Goal: Information Seeking & Learning: Learn about a topic

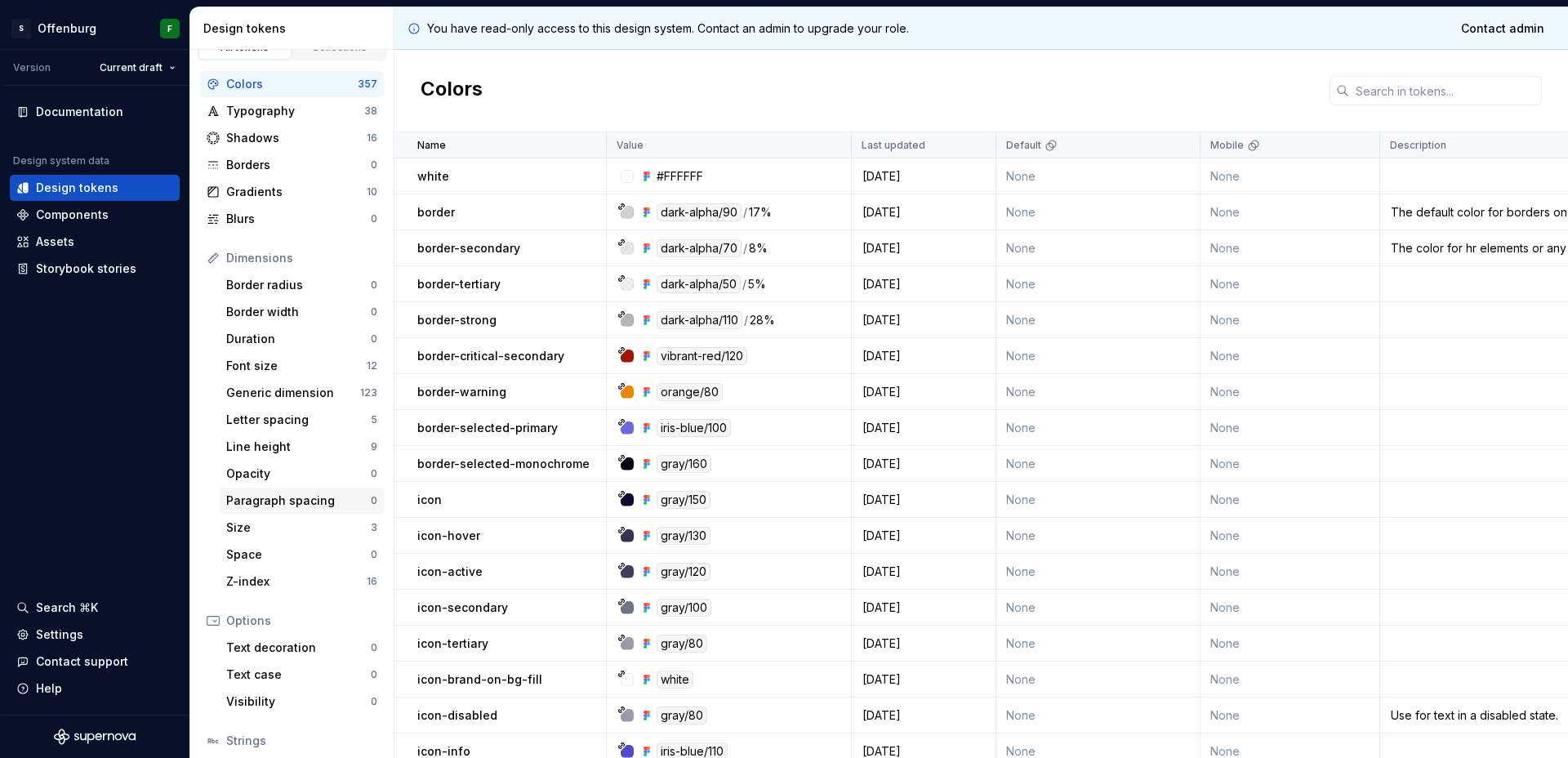
scroll to position [25, 0]
click at [260, 529] on div "Size" at bounding box center [298, 526] width 145 height 16
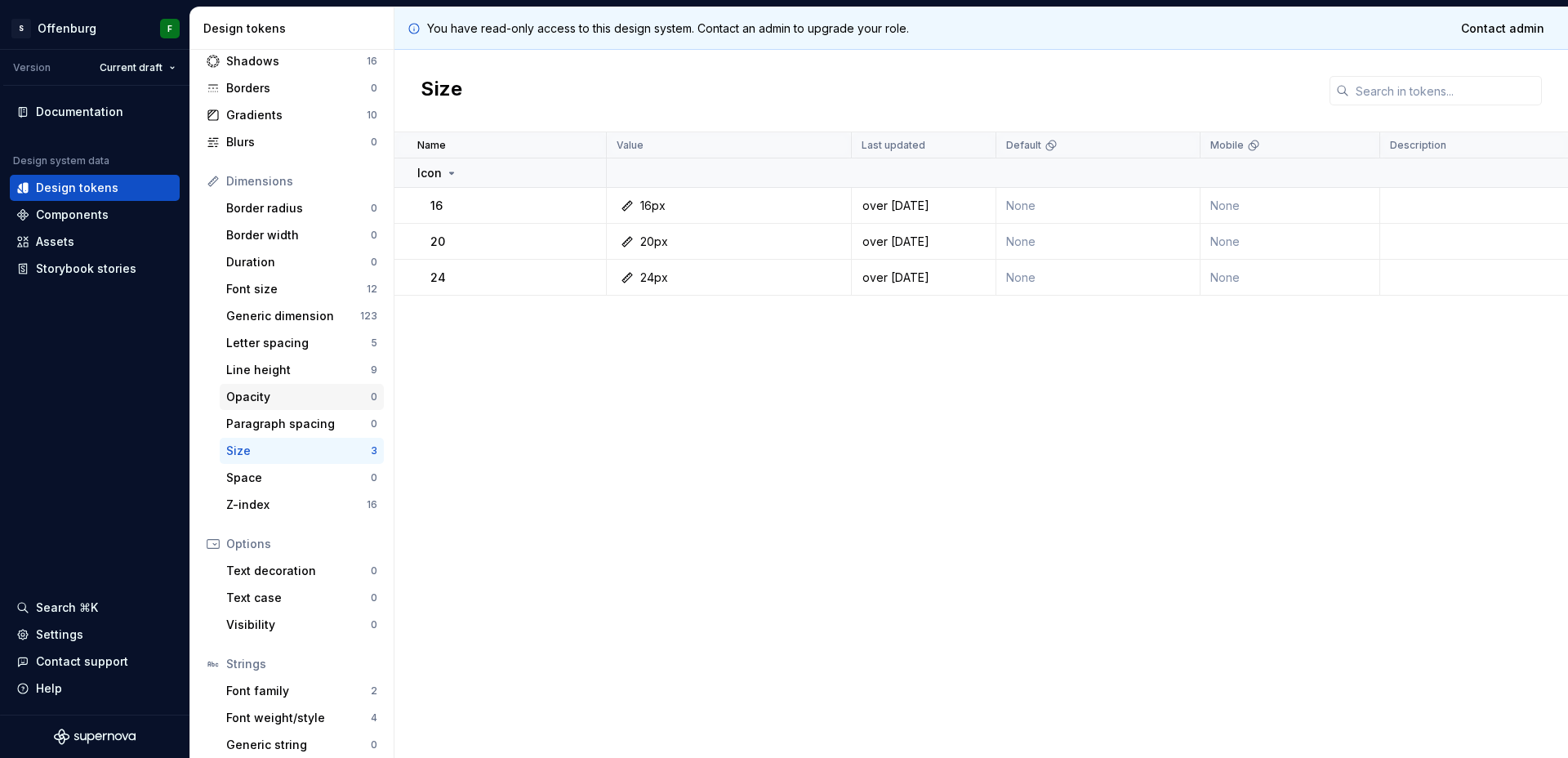
scroll to position [109, 0]
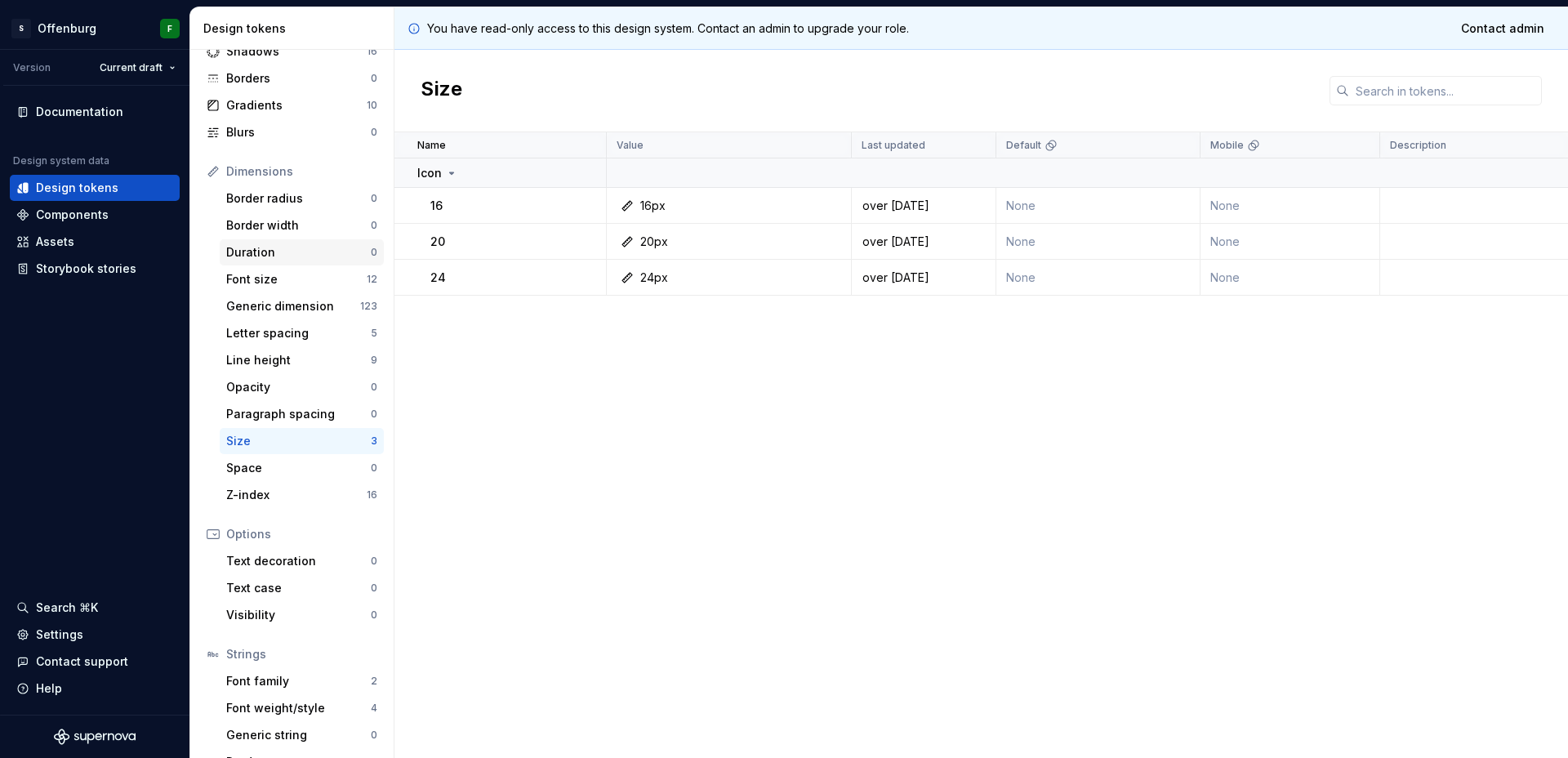
click at [270, 246] on div "Duration" at bounding box center [298, 252] width 145 height 16
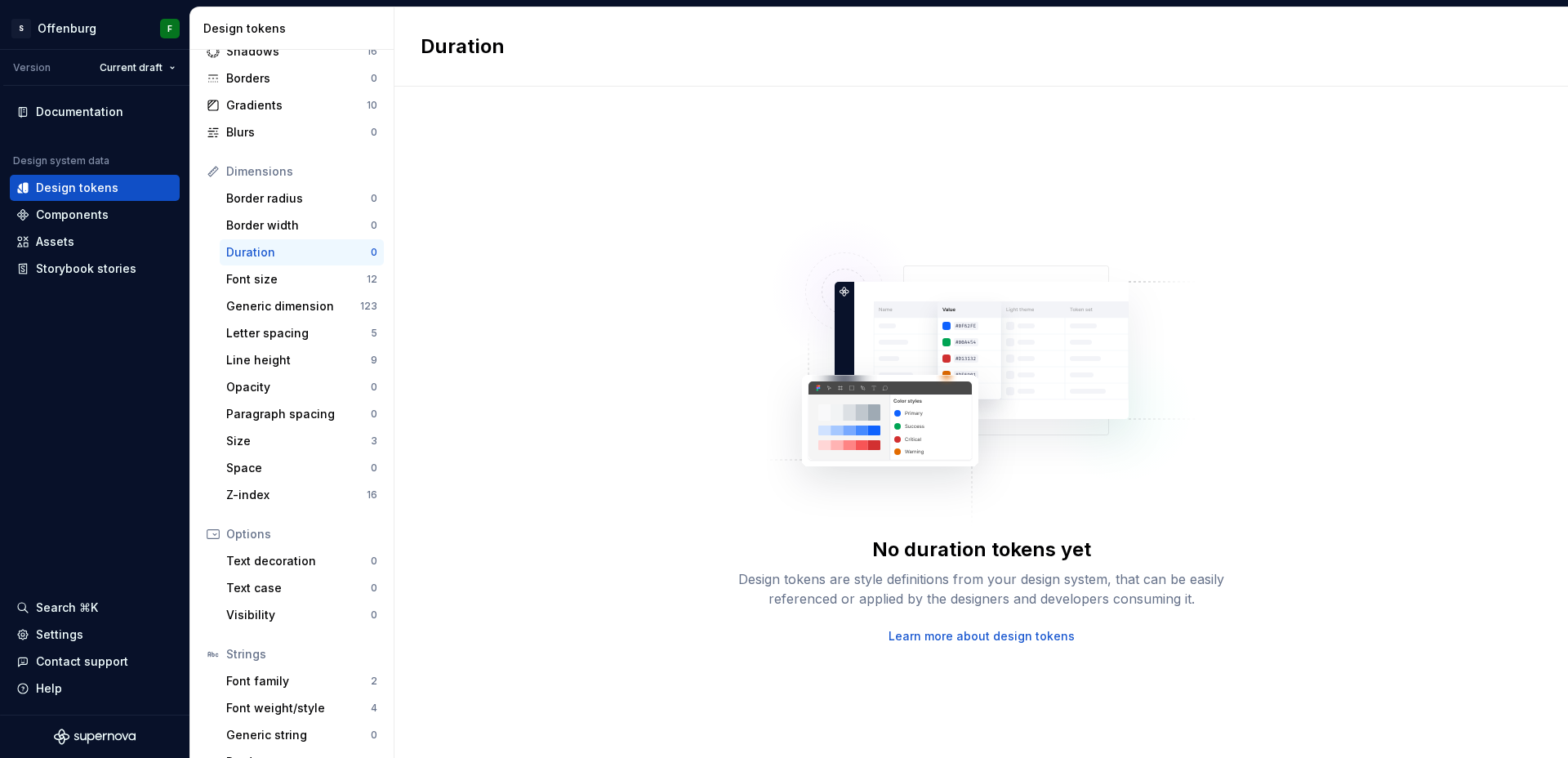
scroll to position [74, 0]
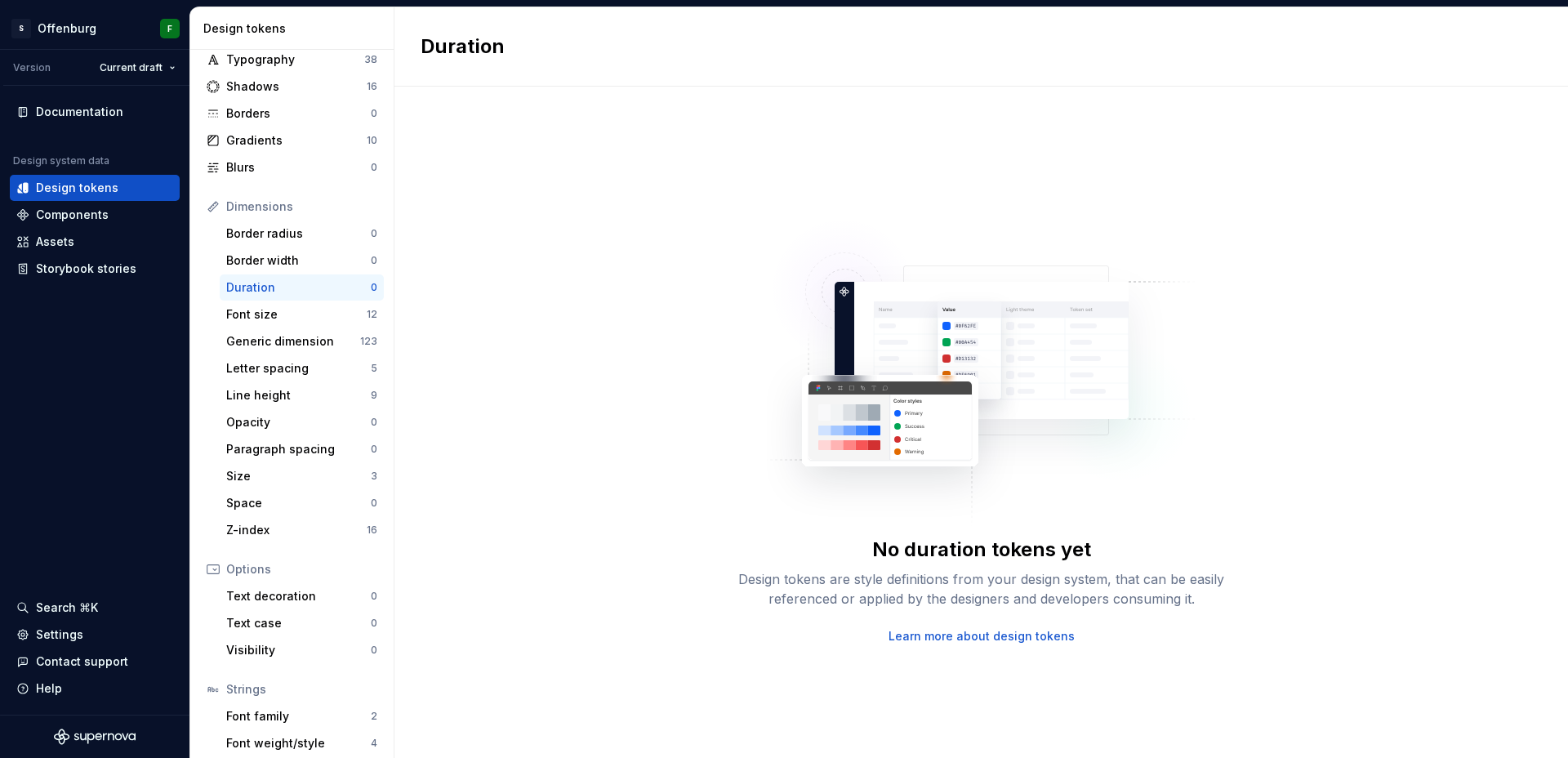
click at [258, 205] on div "Dimensions" at bounding box center [302, 206] width 151 height 16
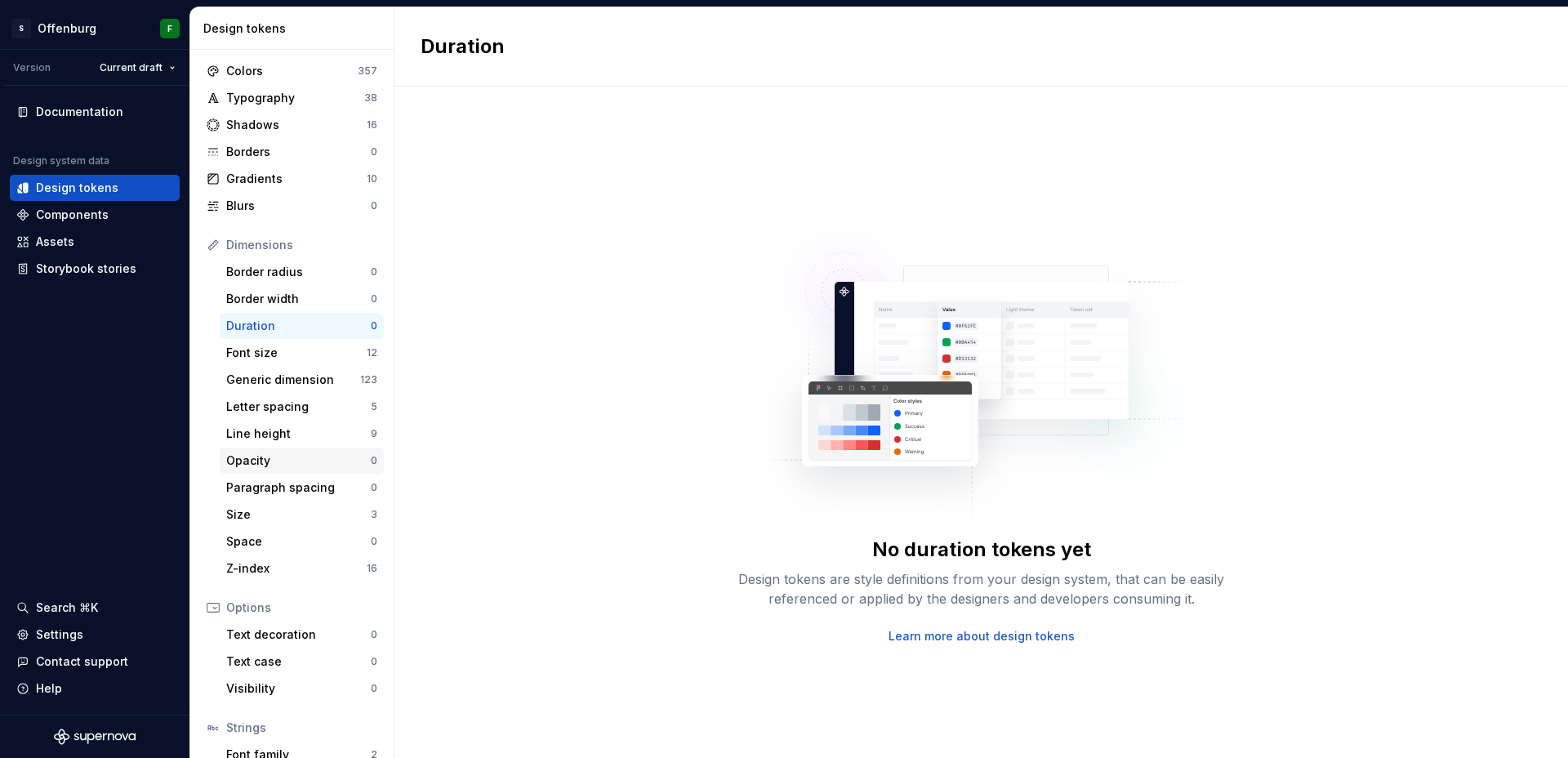
scroll to position [0, 0]
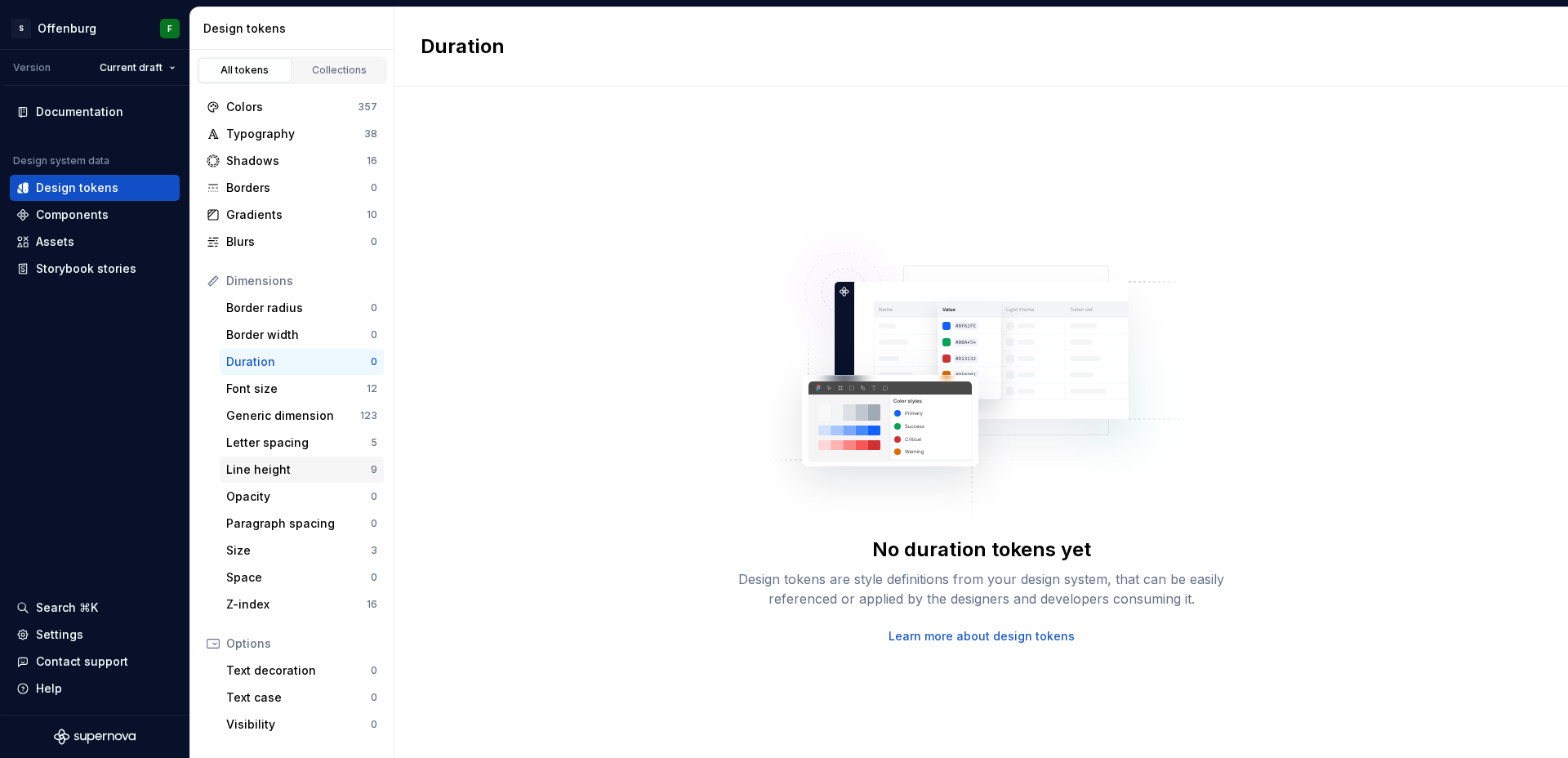
click at [276, 470] on div "Line height" at bounding box center [298, 469] width 145 height 16
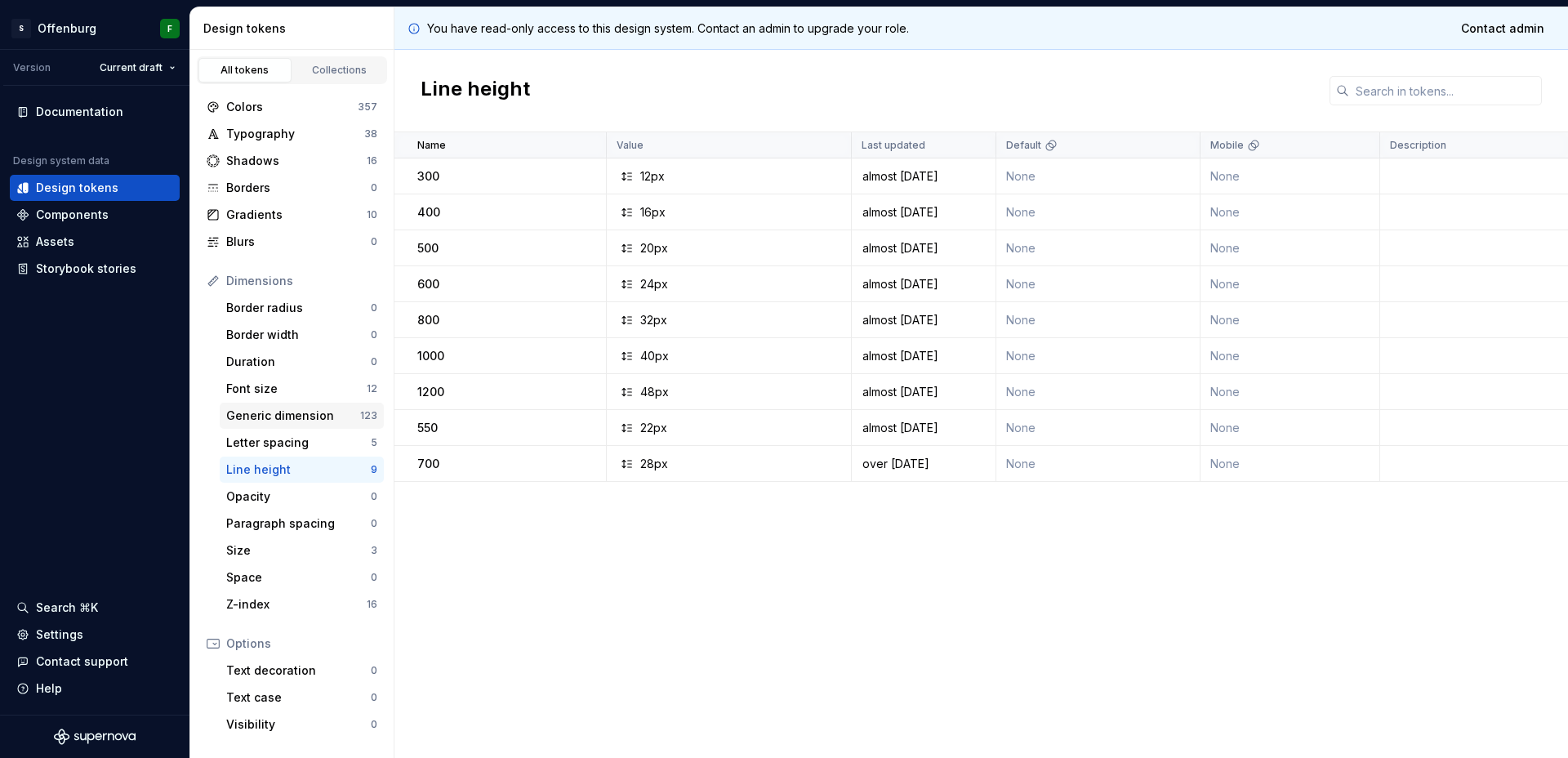
click at [274, 420] on div "Generic dimension" at bounding box center [293, 416] width 134 height 16
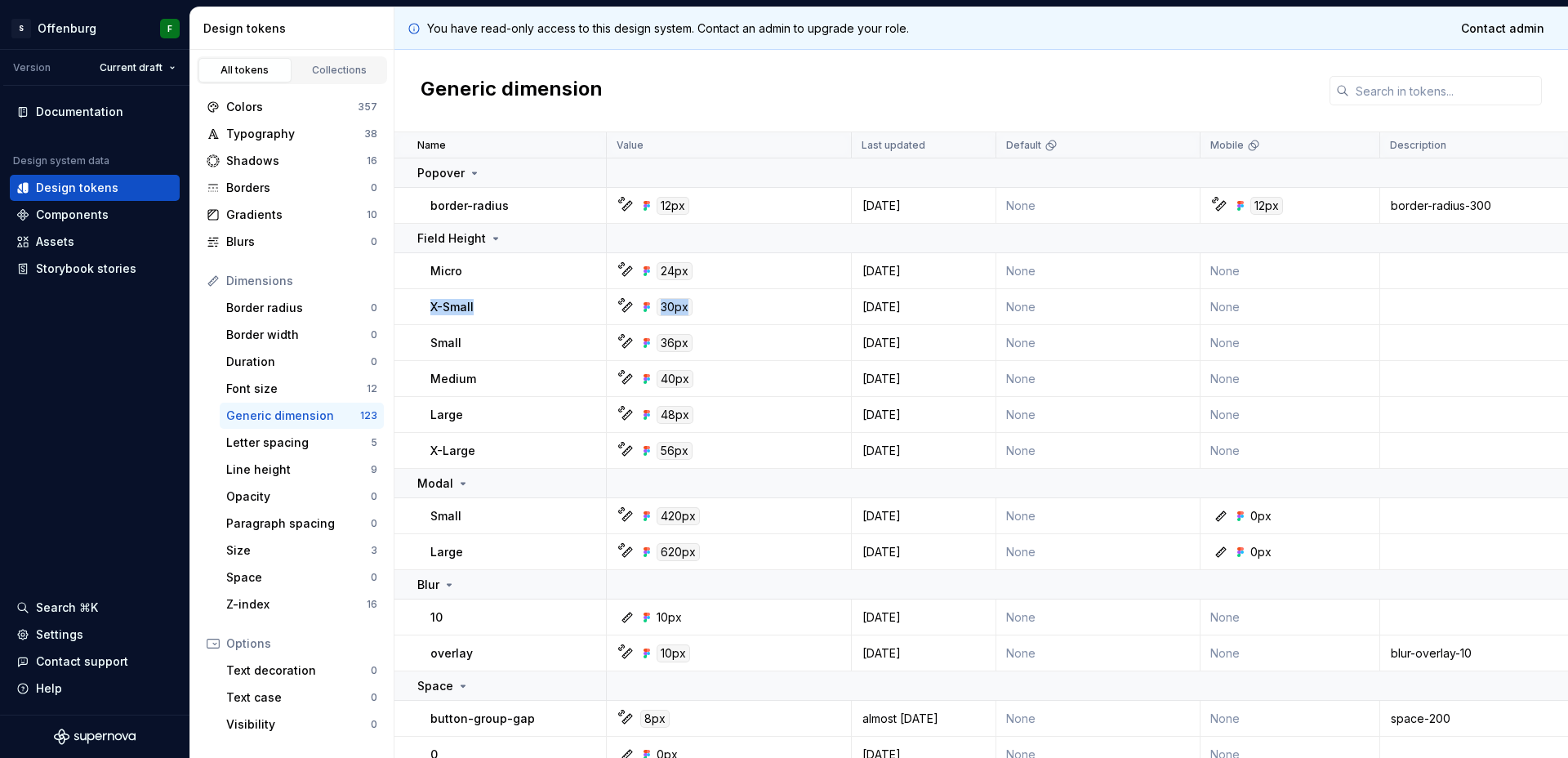
drag, startPoint x: 417, startPoint y: 306, endPoint x: 714, endPoint y: 308, distance: 297.0
click at [714, 308] on tr "X-Small 30px [DATE] None None Semantic Tokens None None None" at bounding box center [1363, 307] width 1936 height 36
drag, startPoint x: 709, startPoint y: 353, endPoint x: 593, endPoint y: 367, distance: 116.8
click at [531, 354] on tr "Small 36px [DATE] None None Semantic Tokens None None None" at bounding box center [1363, 344] width 1936 height 36
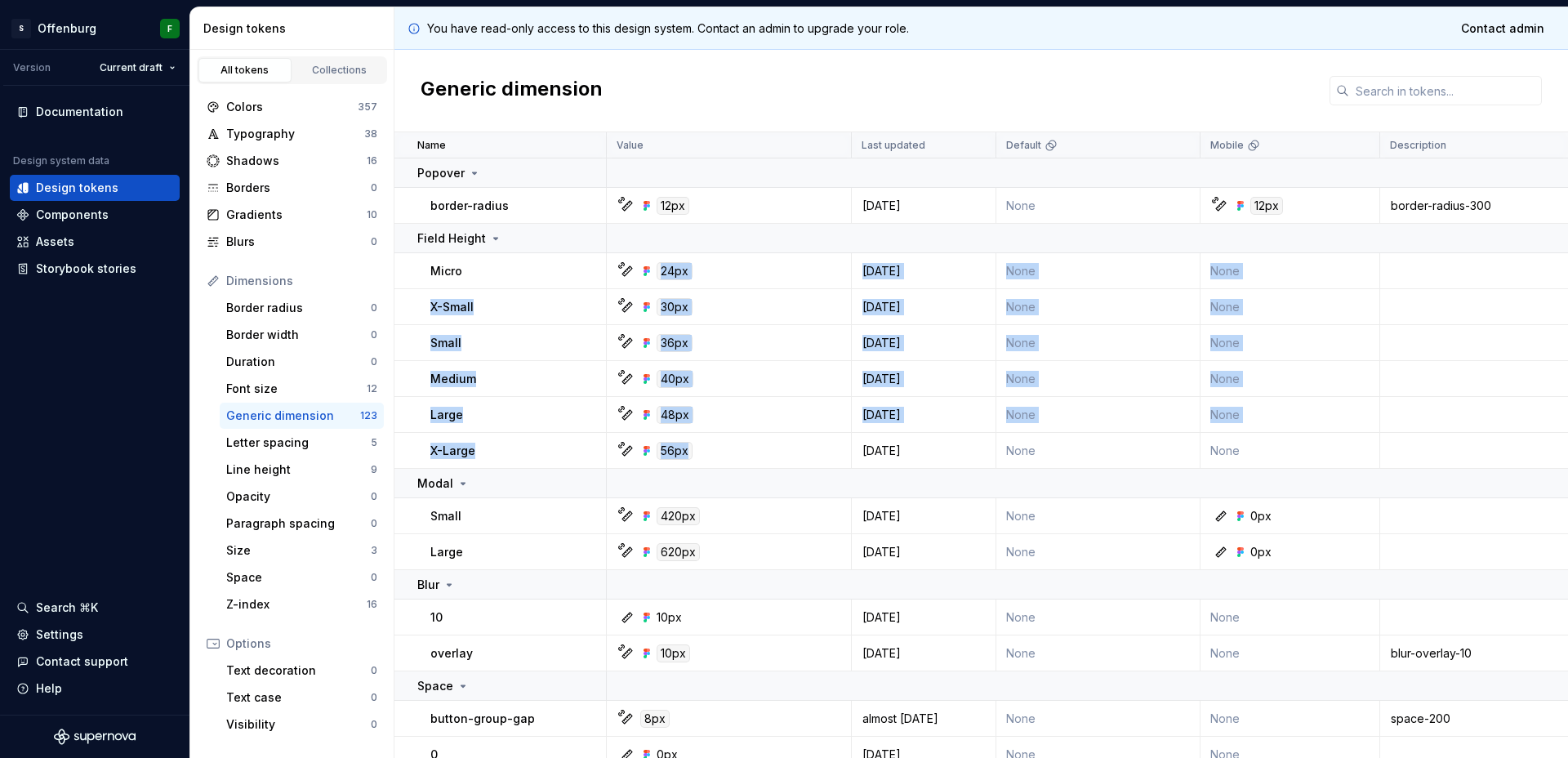
drag, startPoint x: 736, startPoint y: 451, endPoint x: 871, endPoint y: 293, distance: 207.8
click at [1341, 329] on td "None" at bounding box center [1290, 344] width 180 height 36
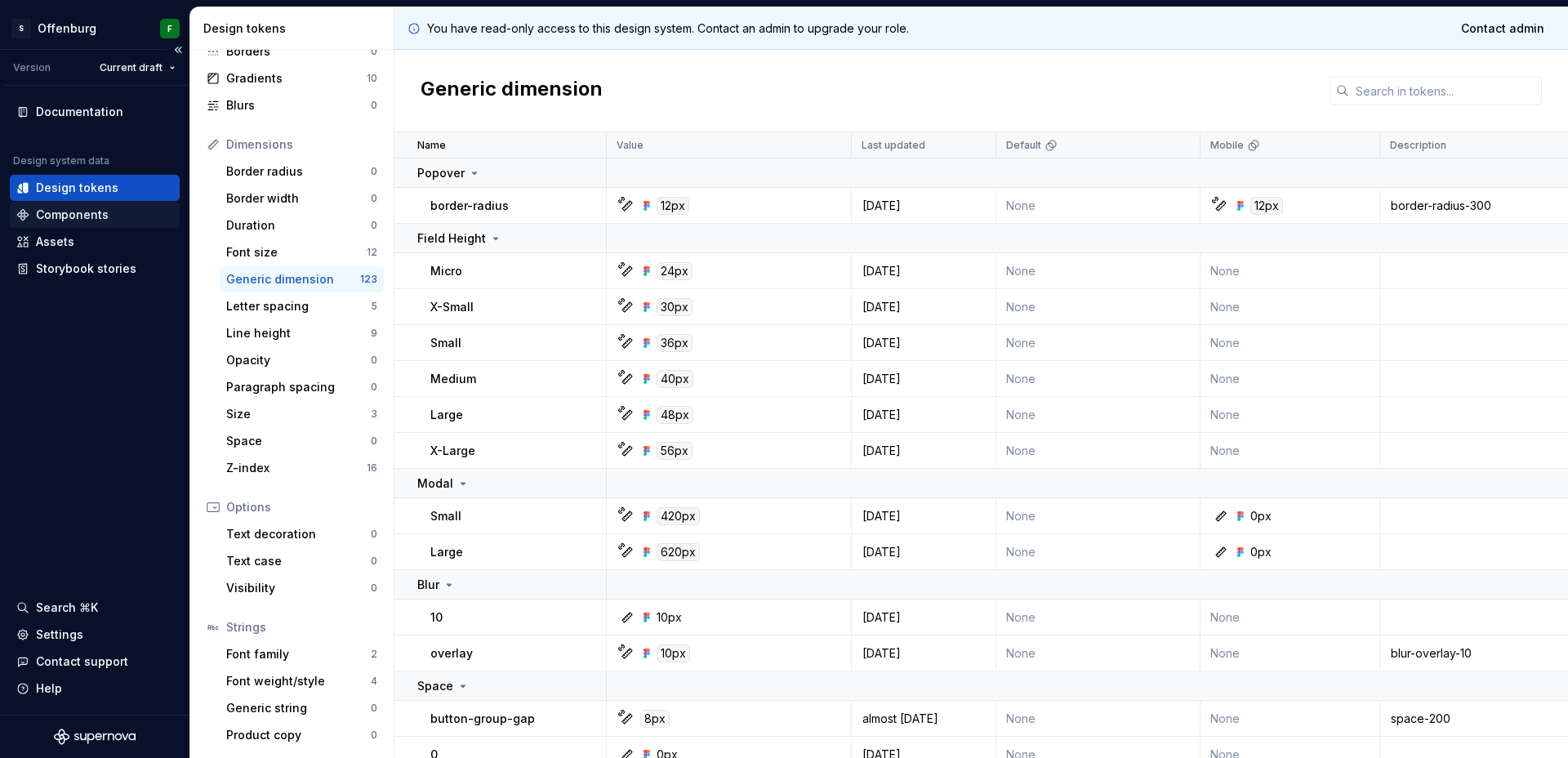
click at [103, 214] on div "Components" at bounding box center [72, 215] width 72 height 16
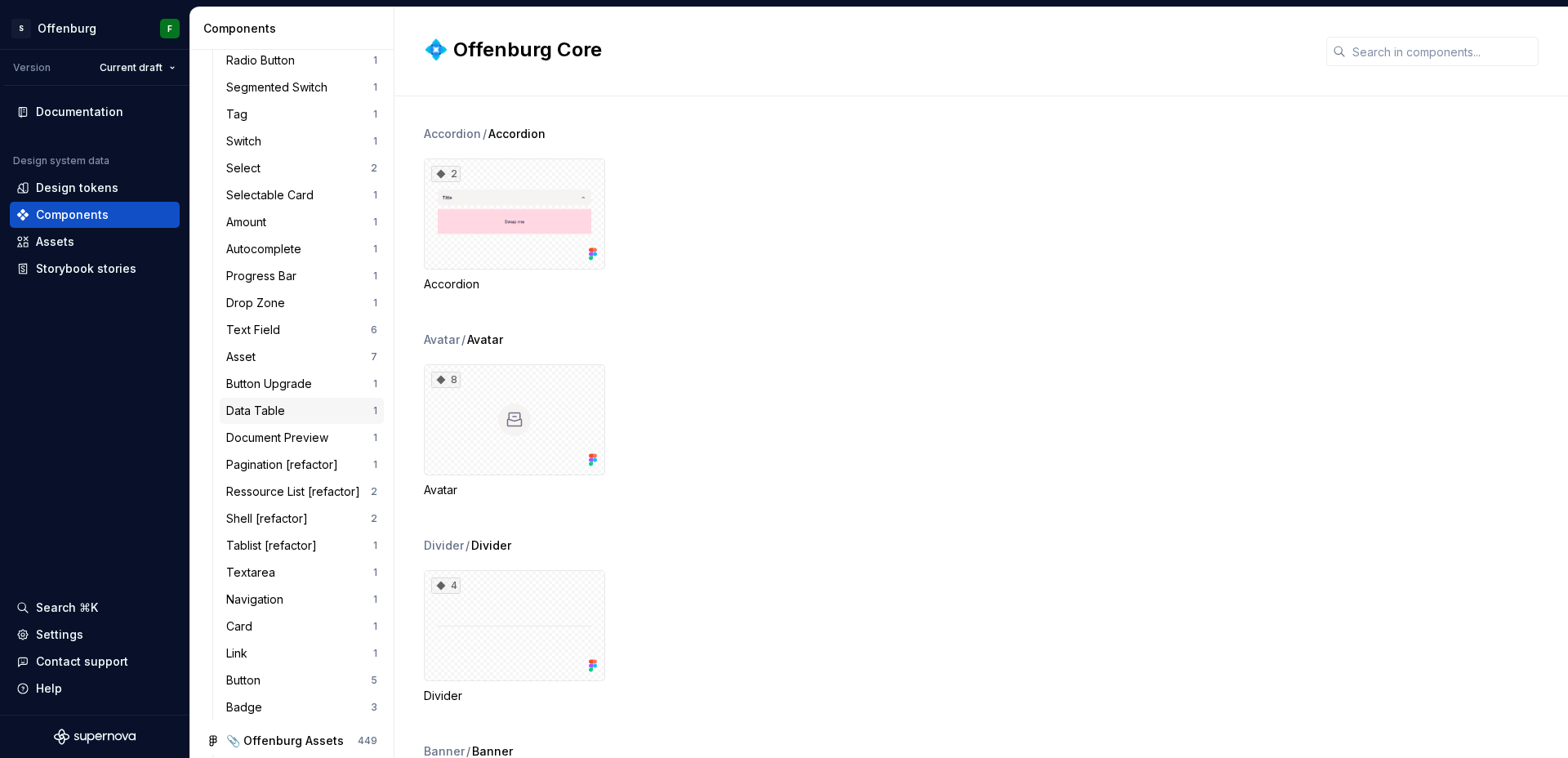
scroll to position [628, 0]
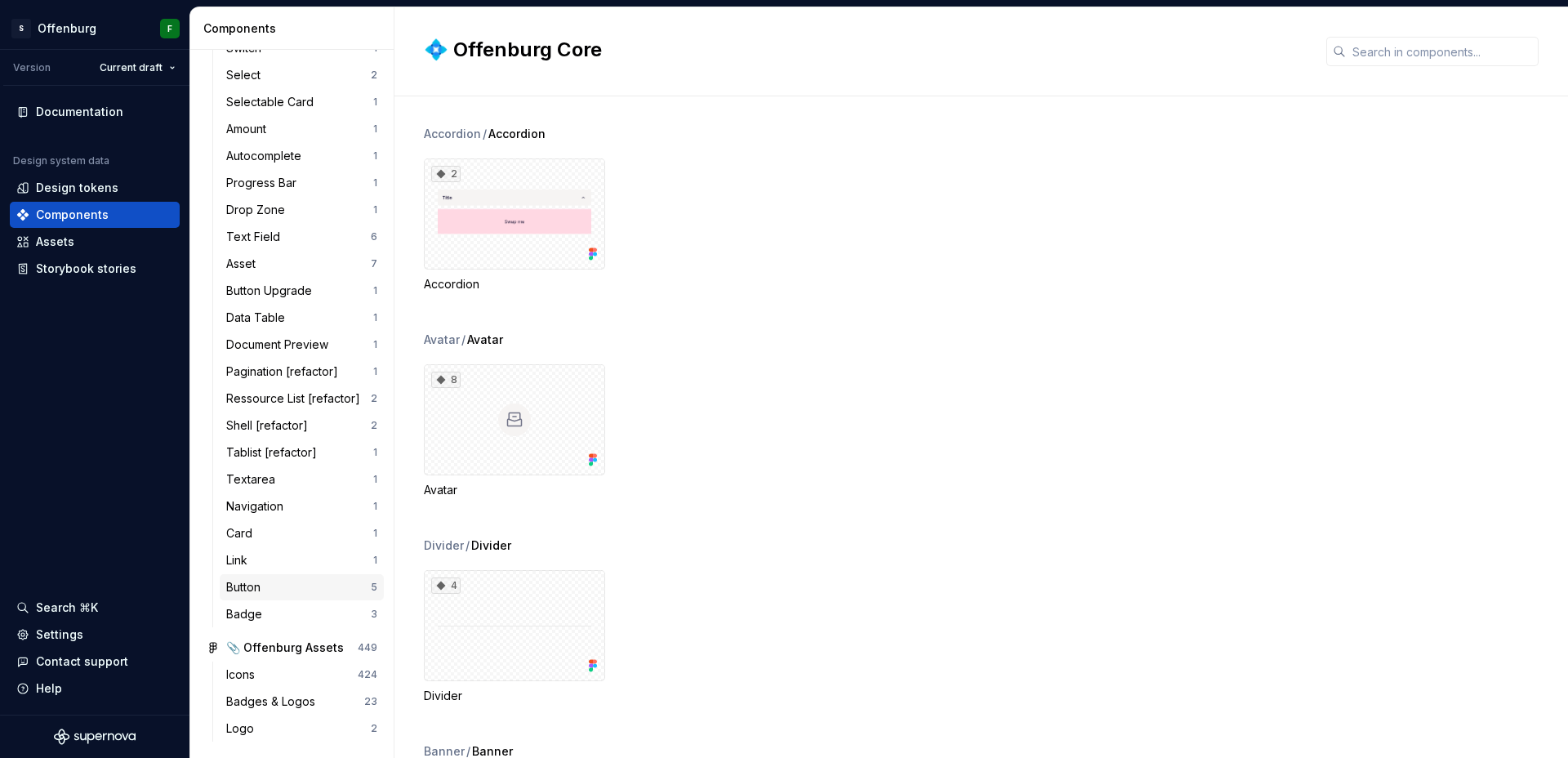
click at [281, 593] on div "Button" at bounding box center [298, 588] width 145 height 16
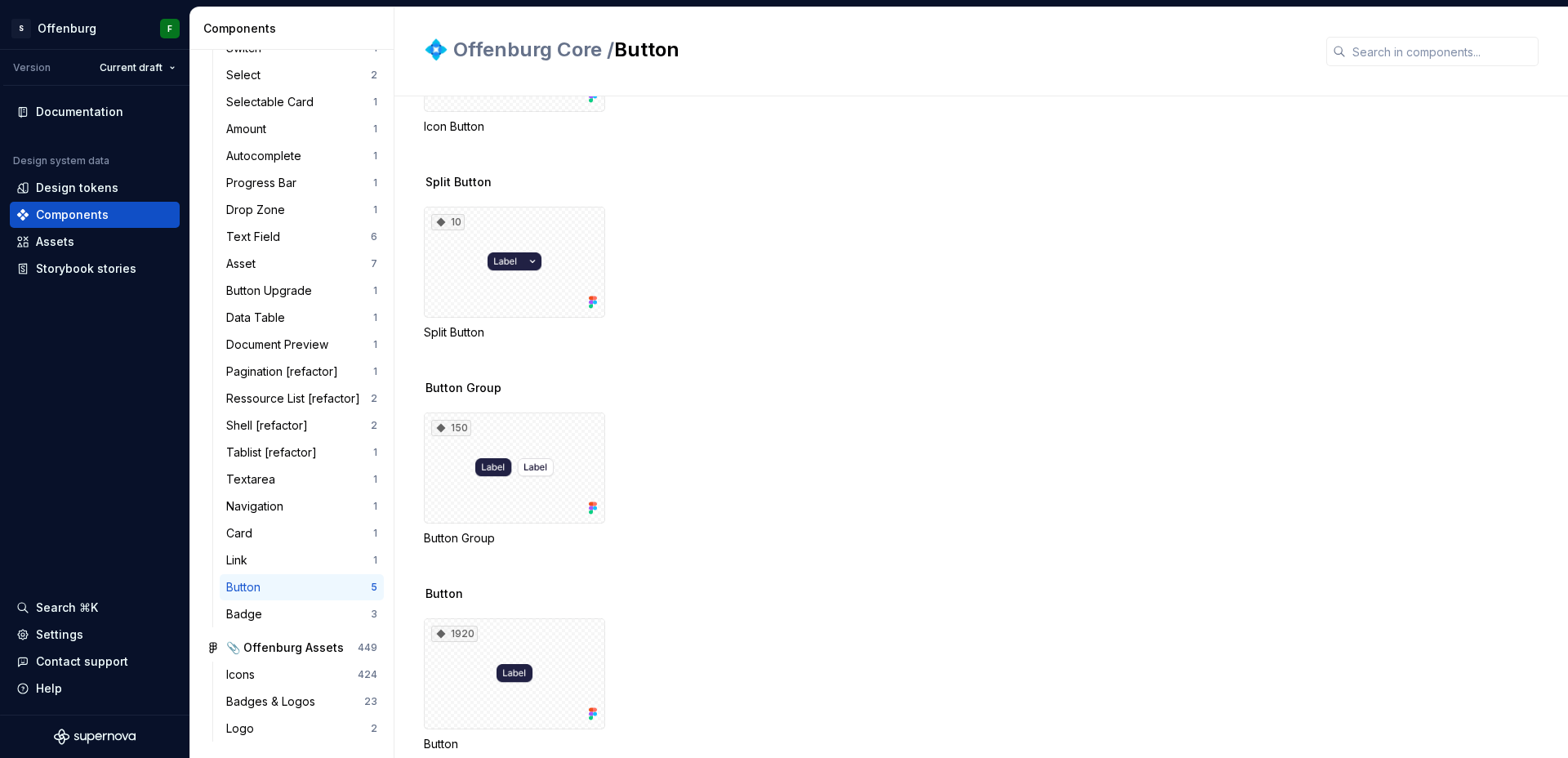
scroll to position [367, 0]
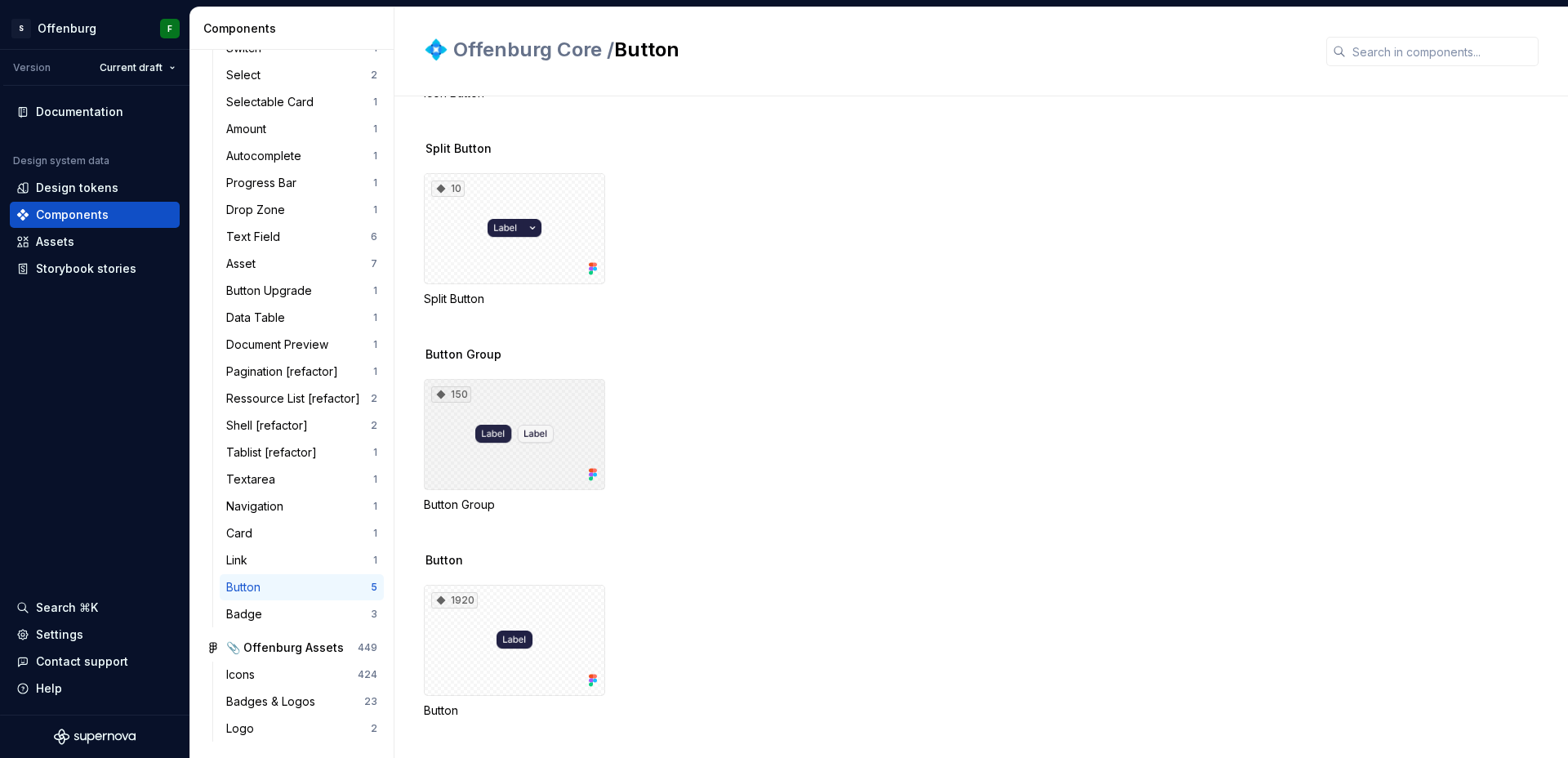
click at [537, 478] on div "150" at bounding box center [514, 434] width 182 height 111
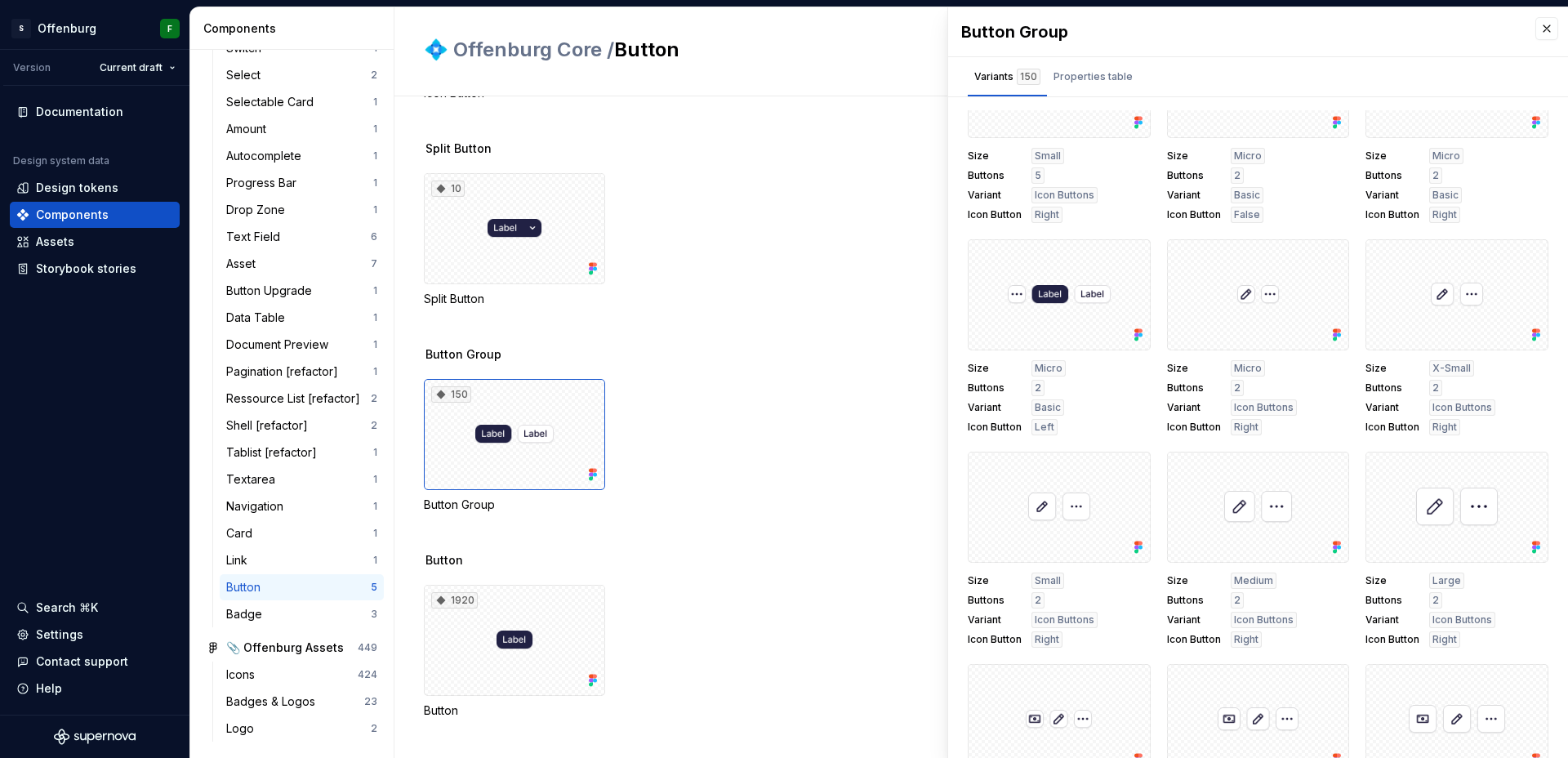
scroll to position [87, 0]
click at [1450, 362] on span "X-Small" at bounding box center [1451, 364] width 39 height 13
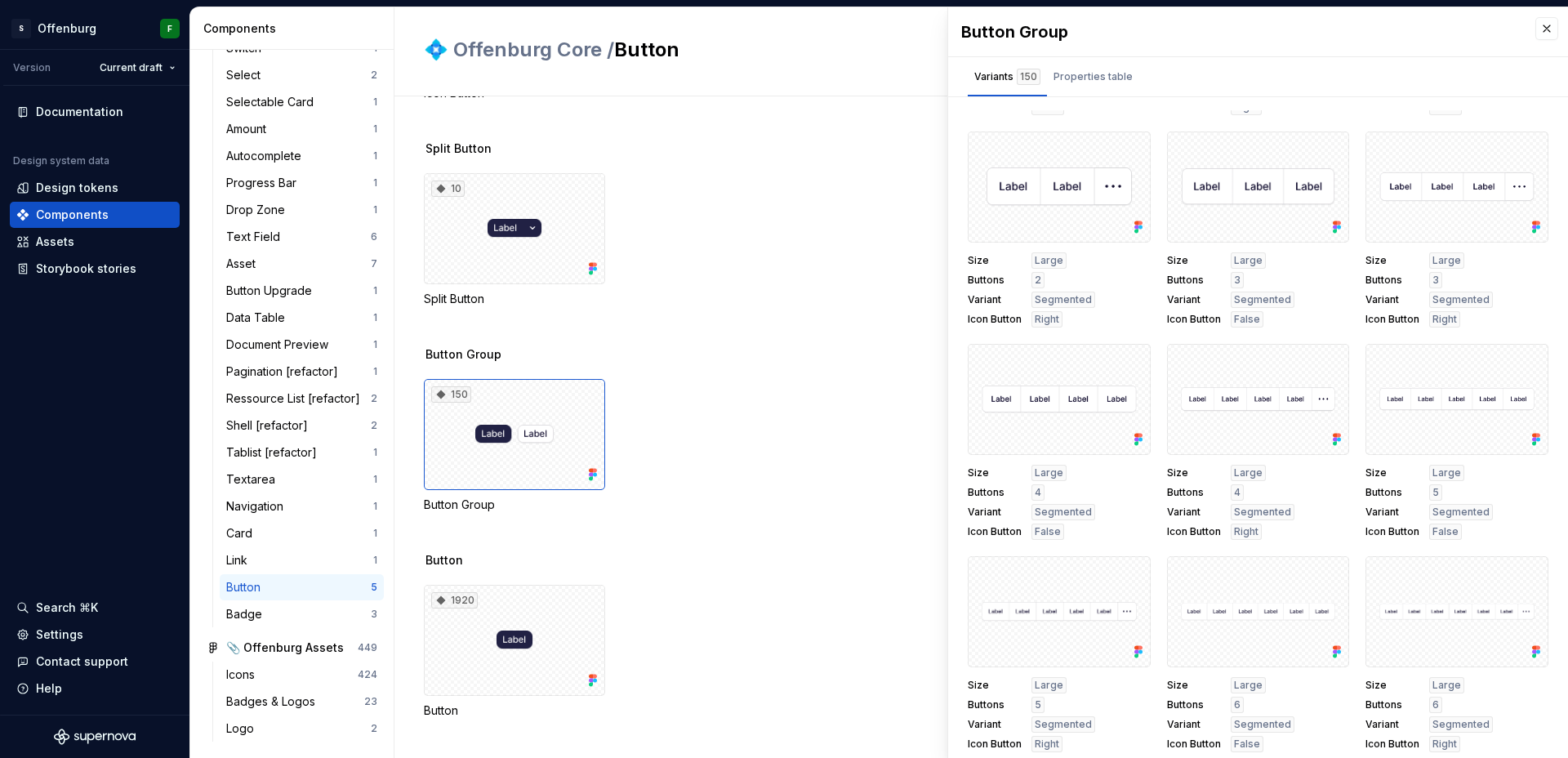
scroll to position [0, 0]
